Goal: Check status: Check status

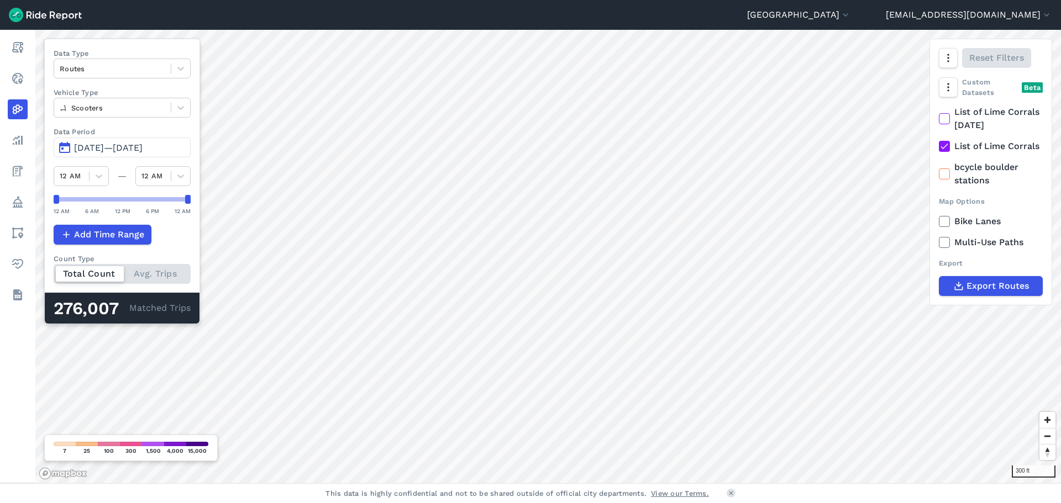
click at [104, 146] on span "[DATE]—[DATE]" at bounding box center [108, 148] width 69 height 10
click at [98, 150] on span "[DATE]—[DATE]" at bounding box center [108, 148] width 69 height 10
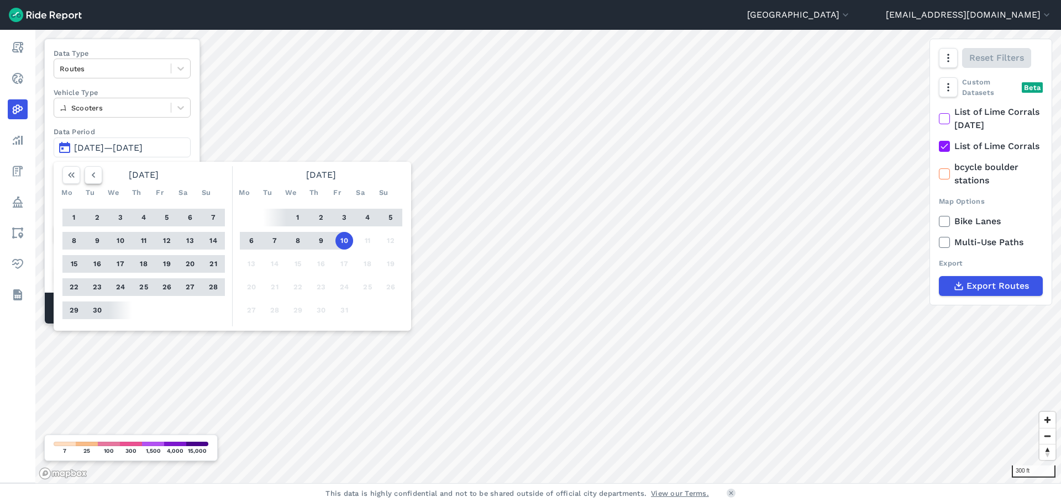
click at [90, 171] on icon "button" at bounding box center [93, 175] width 11 height 11
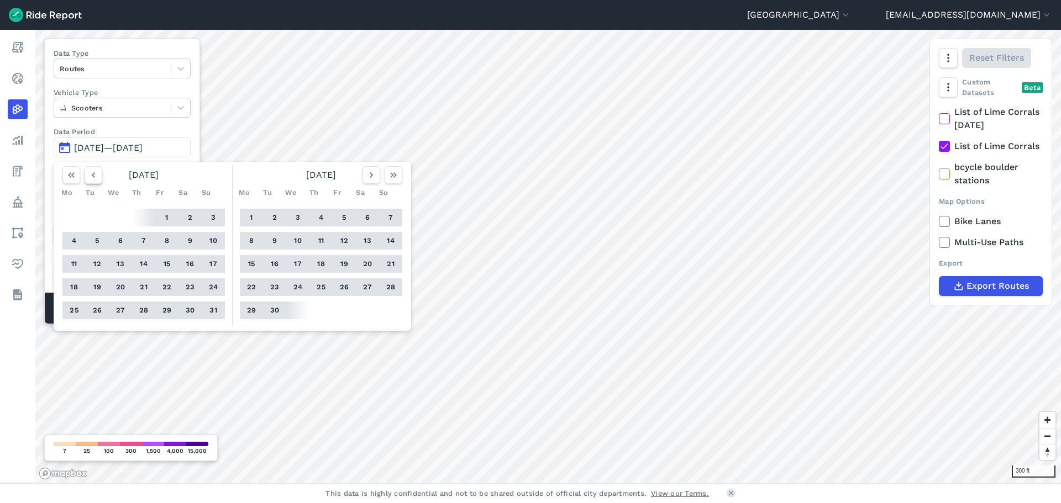
click at [90, 171] on icon "button" at bounding box center [93, 175] width 11 height 11
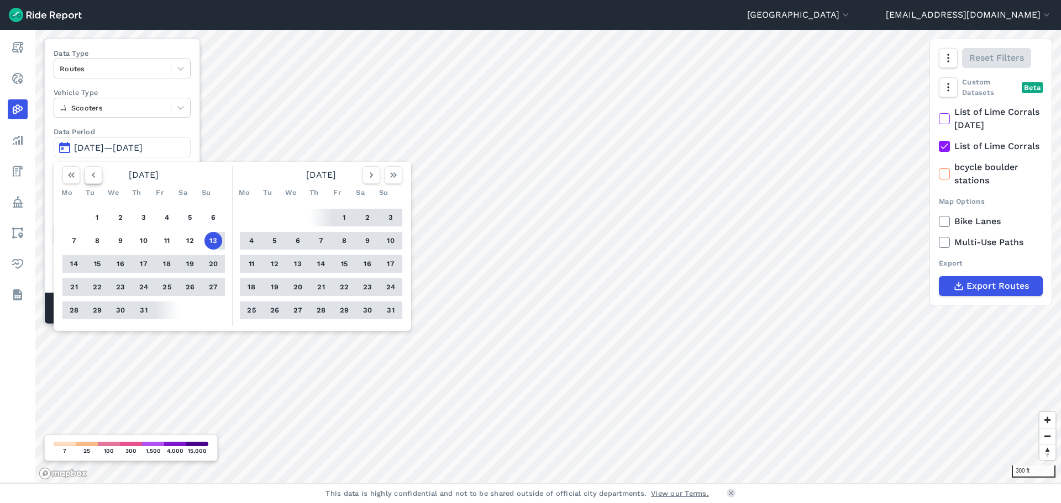
click at [90, 171] on icon "button" at bounding box center [93, 175] width 11 height 11
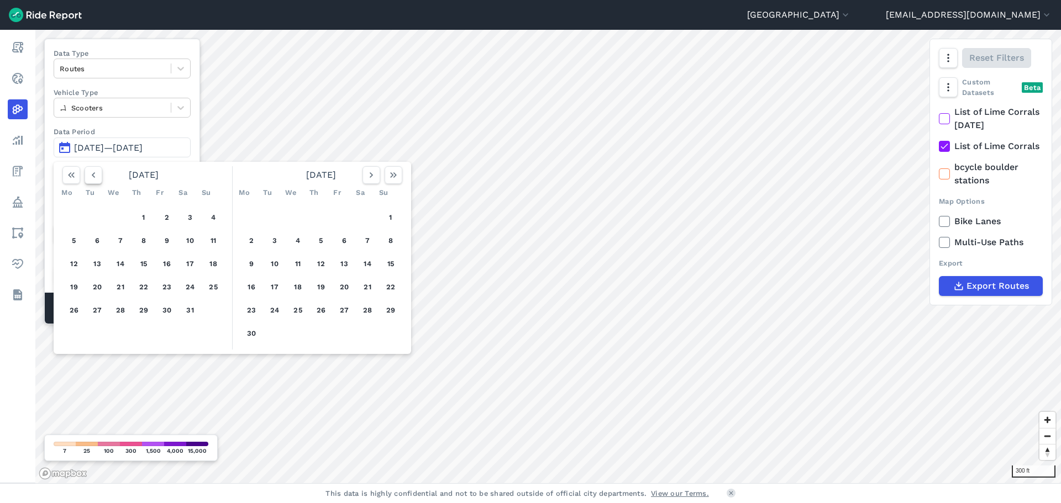
click at [90, 171] on icon "button" at bounding box center [93, 175] width 11 height 11
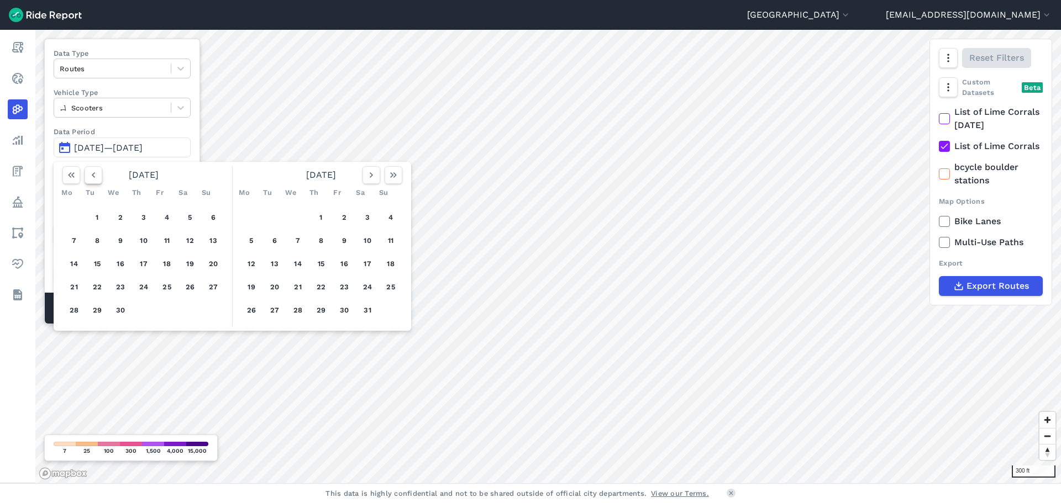
click at [90, 171] on icon "button" at bounding box center [93, 175] width 11 height 11
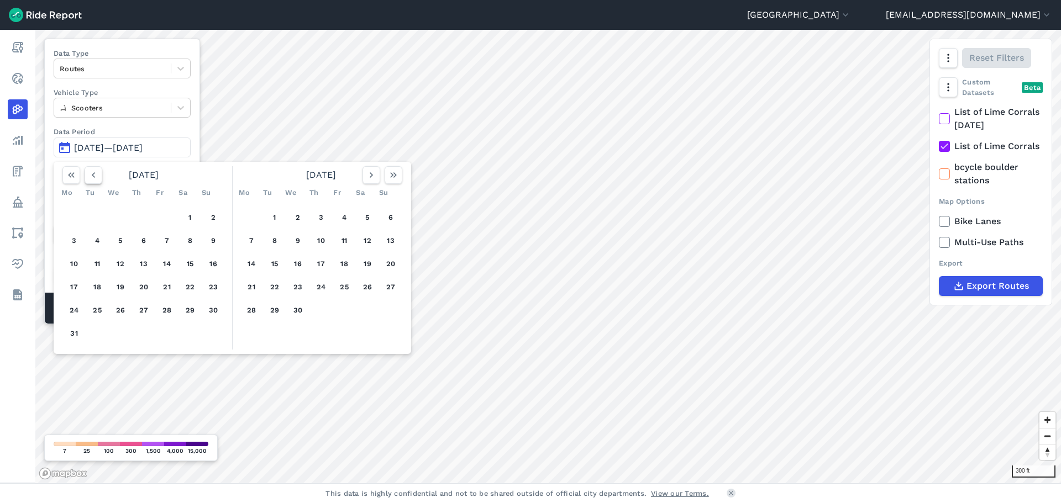
click at [90, 171] on icon "button" at bounding box center [93, 175] width 11 height 11
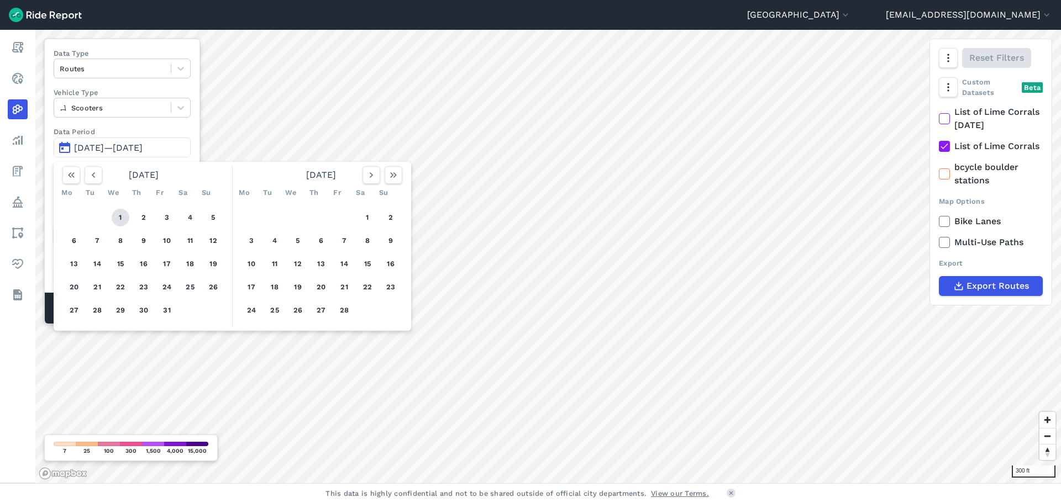
click at [116, 218] on button "1" at bounding box center [121, 218] width 18 height 18
click at [391, 178] on icon "button" at bounding box center [393, 175] width 11 height 11
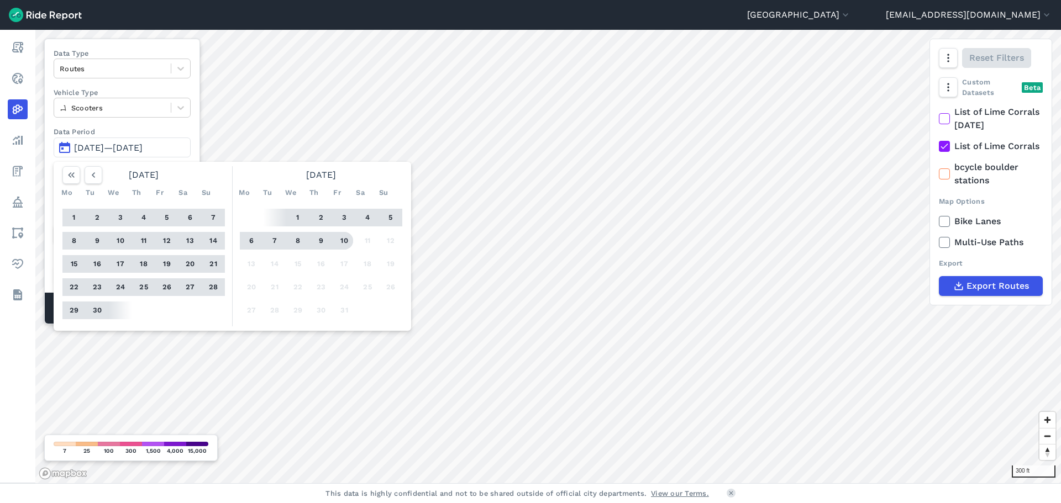
click at [340, 239] on button "10" at bounding box center [344, 241] width 18 height 18
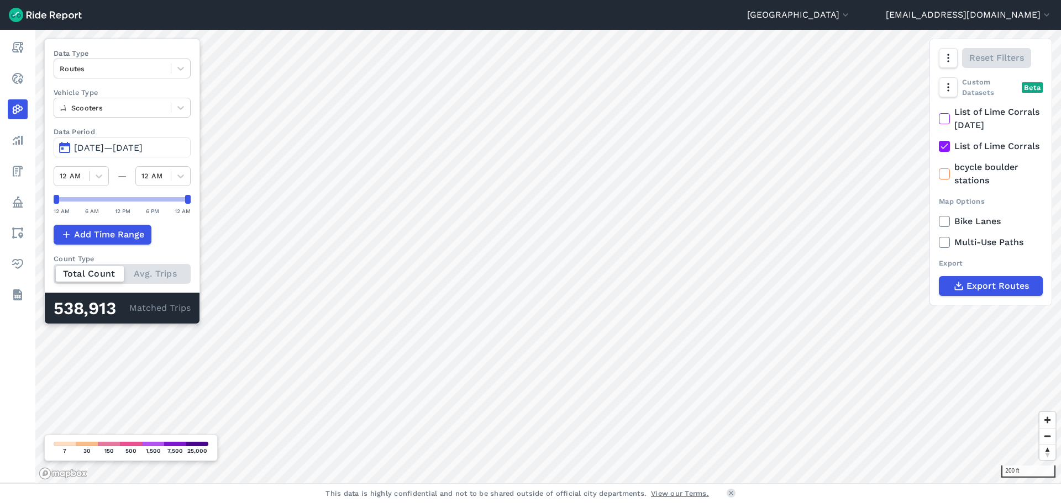
click at [92, 140] on button "[DATE]—[DATE]" at bounding box center [122, 148] width 137 height 20
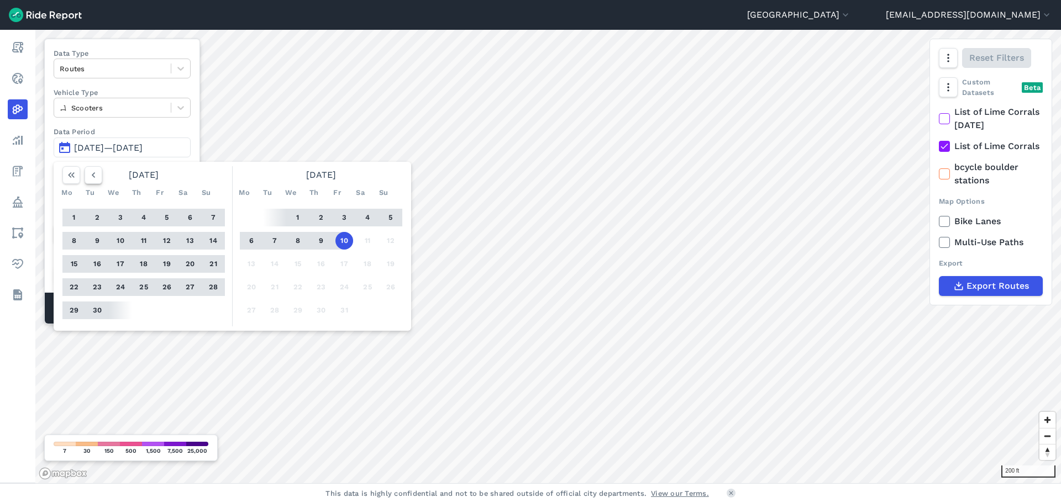
click at [93, 176] on icon "button" at bounding box center [93, 175] width 11 height 11
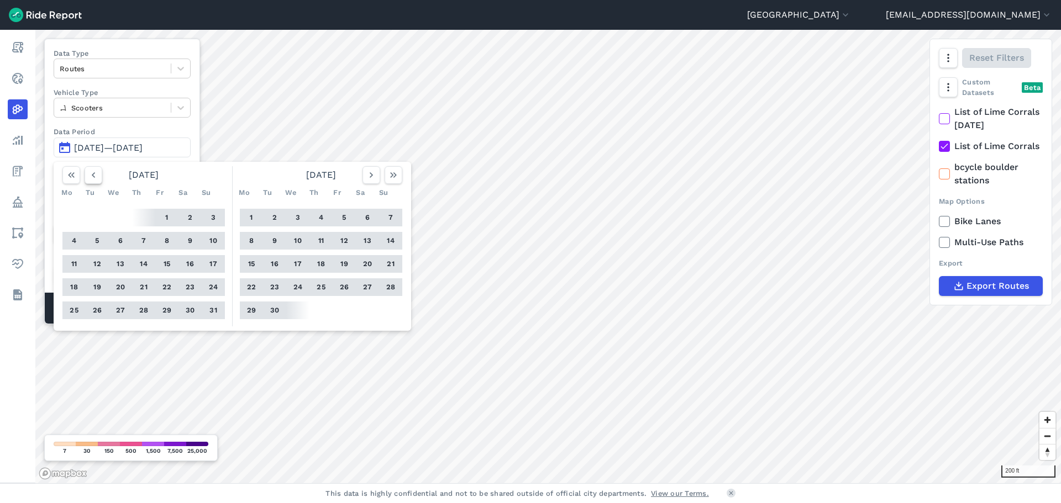
click at [93, 176] on icon "button" at bounding box center [93, 175] width 11 height 11
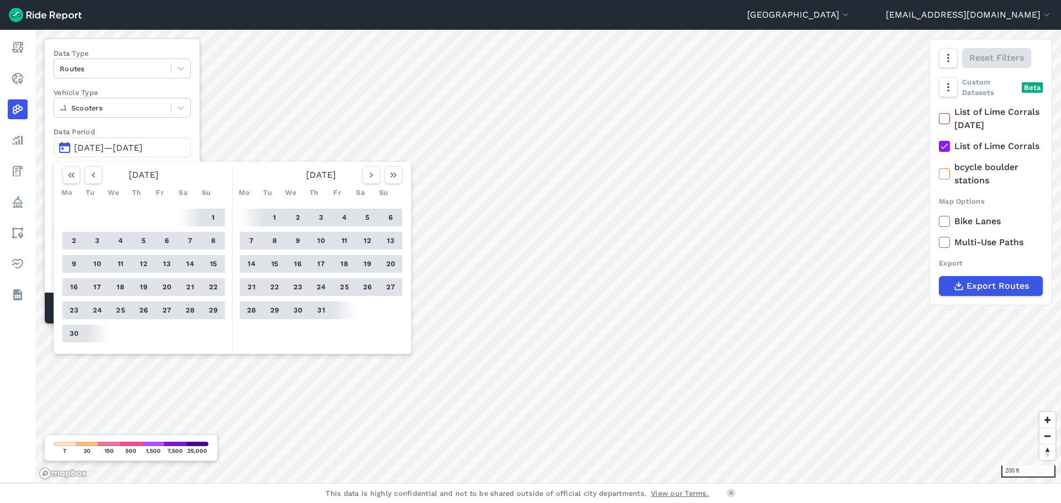
click at [217, 214] on button "1" at bounding box center [213, 218] width 18 height 18
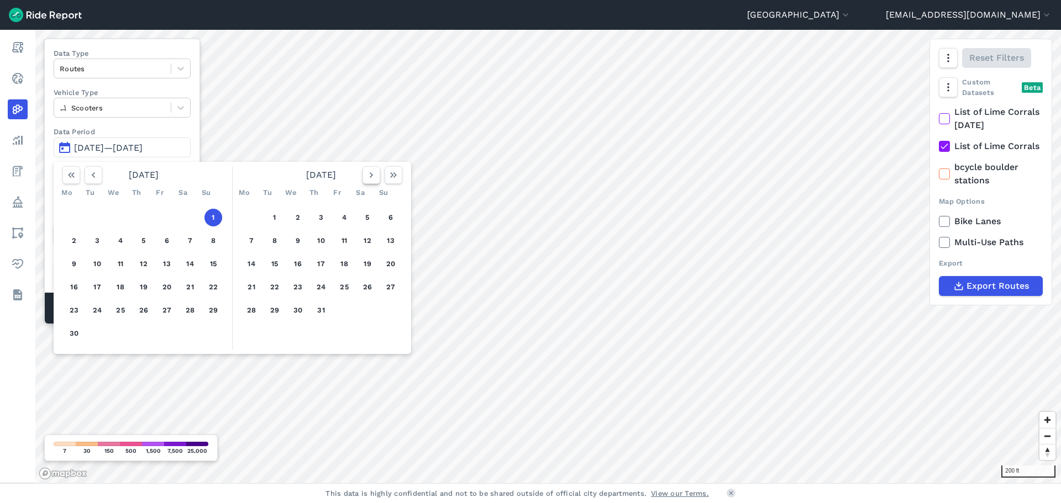
click at [368, 172] on icon "button" at bounding box center [371, 175] width 11 height 11
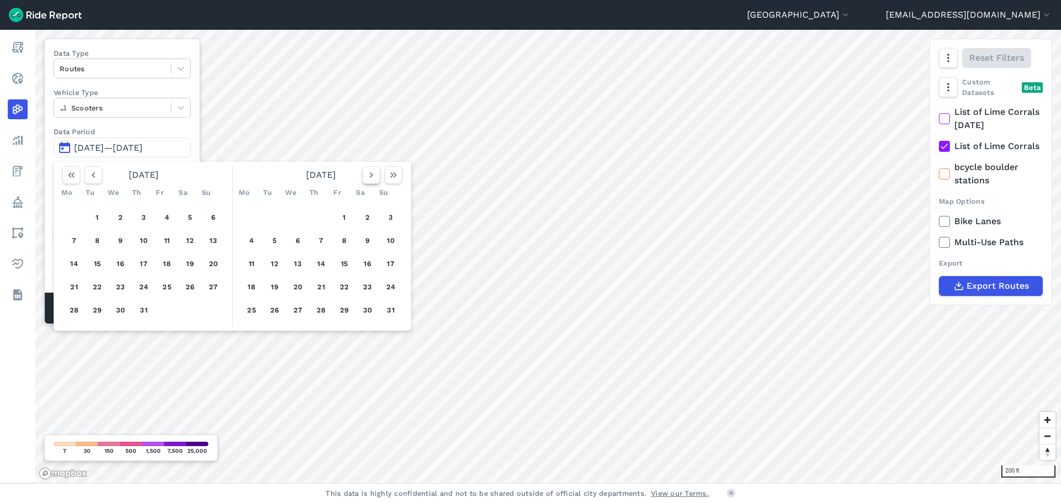
click at [368, 172] on icon "button" at bounding box center [371, 175] width 11 height 11
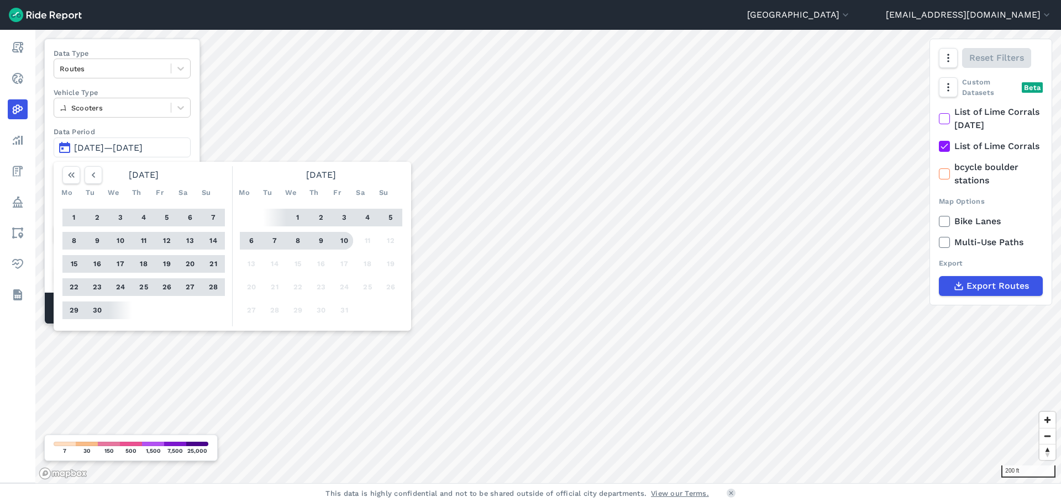
click at [340, 246] on button "10" at bounding box center [344, 241] width 18 height 18
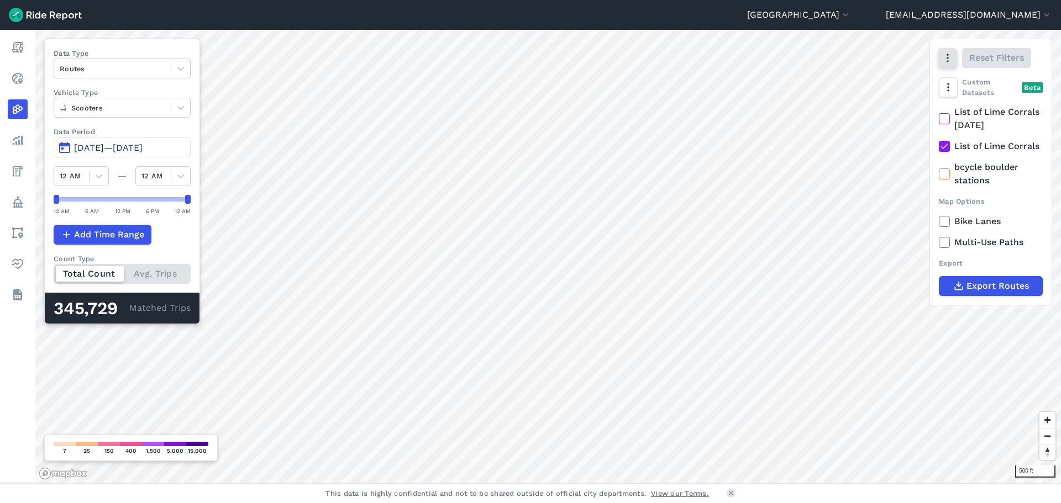
click at [950, 62] on icon "button" at bounding box center [947, 57] width 11 height 11
click at [889, 104] on label "Satellite" at bounding box center [892, 104] width 61 height 23
click at [862, 62] on input "Satellite" at bounding box center [862, 58] width 0 height 7
